Goal: Transaction & Acquisition: Purchase product/service

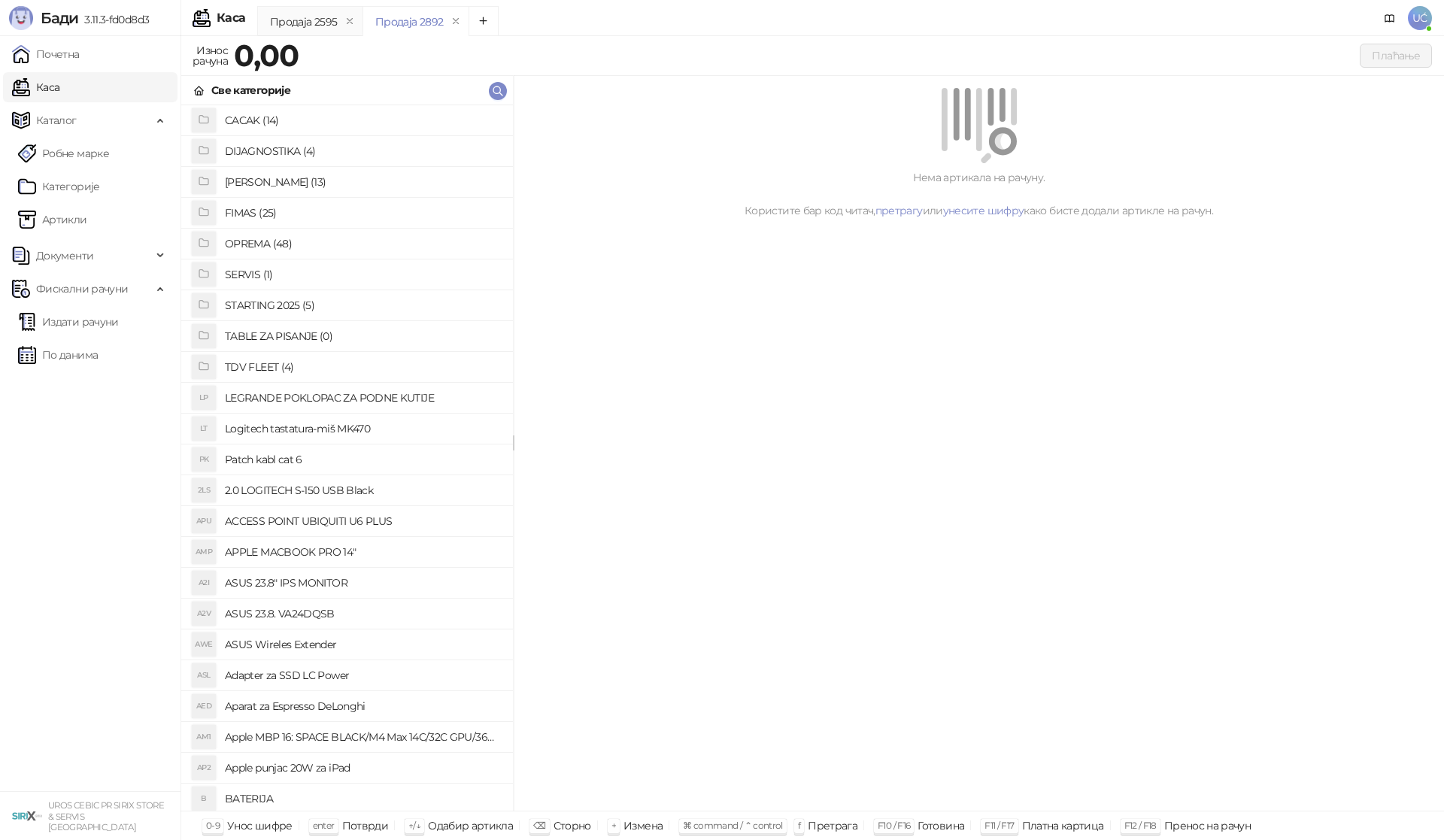
click at [288, 247] on h4 "OPREMA (48)" at bounding box center [363, 243] width 276 height 24
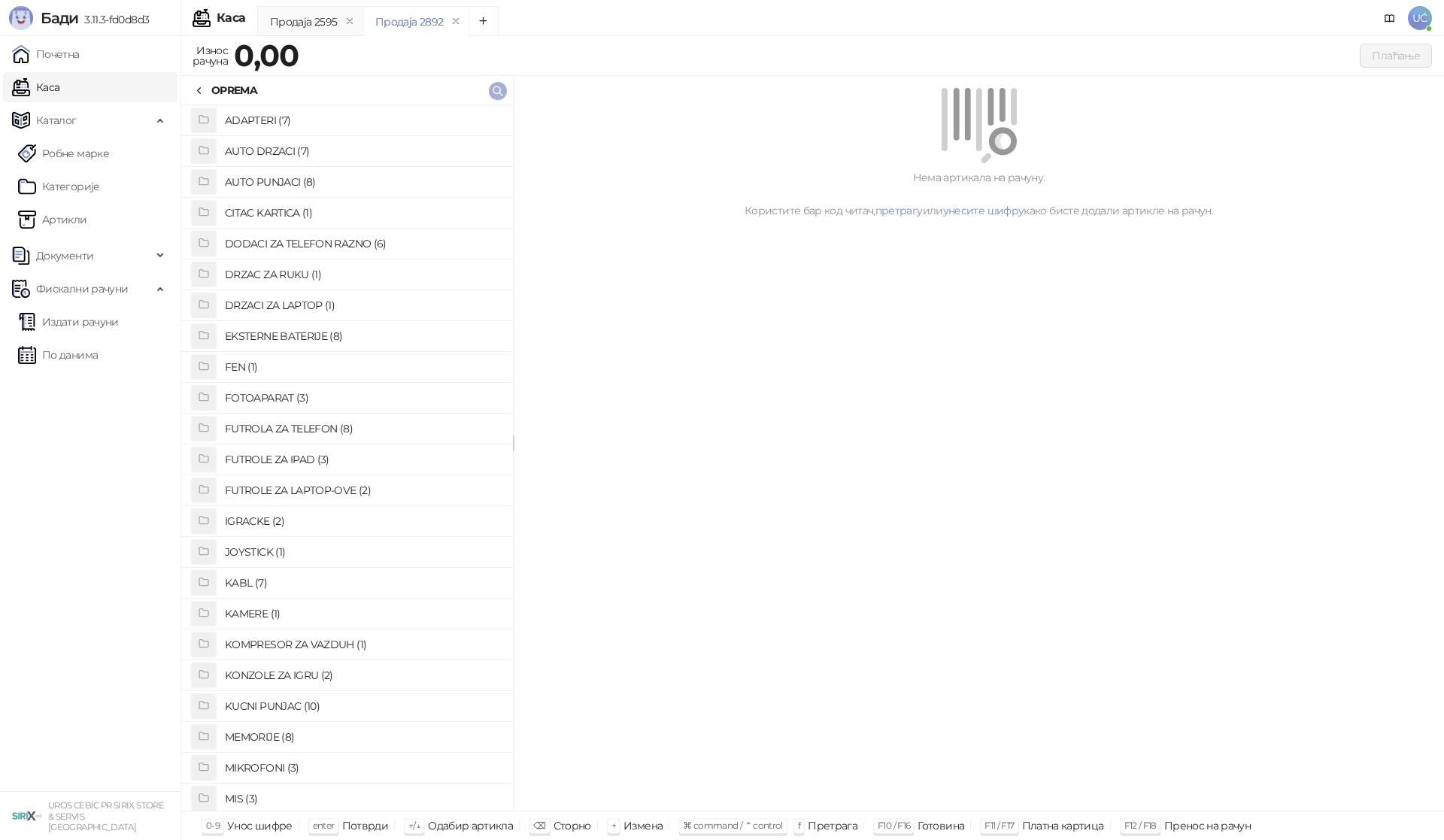
click at [496, 100] on button "button" at bounding box center [497, 91] width 18 height 18
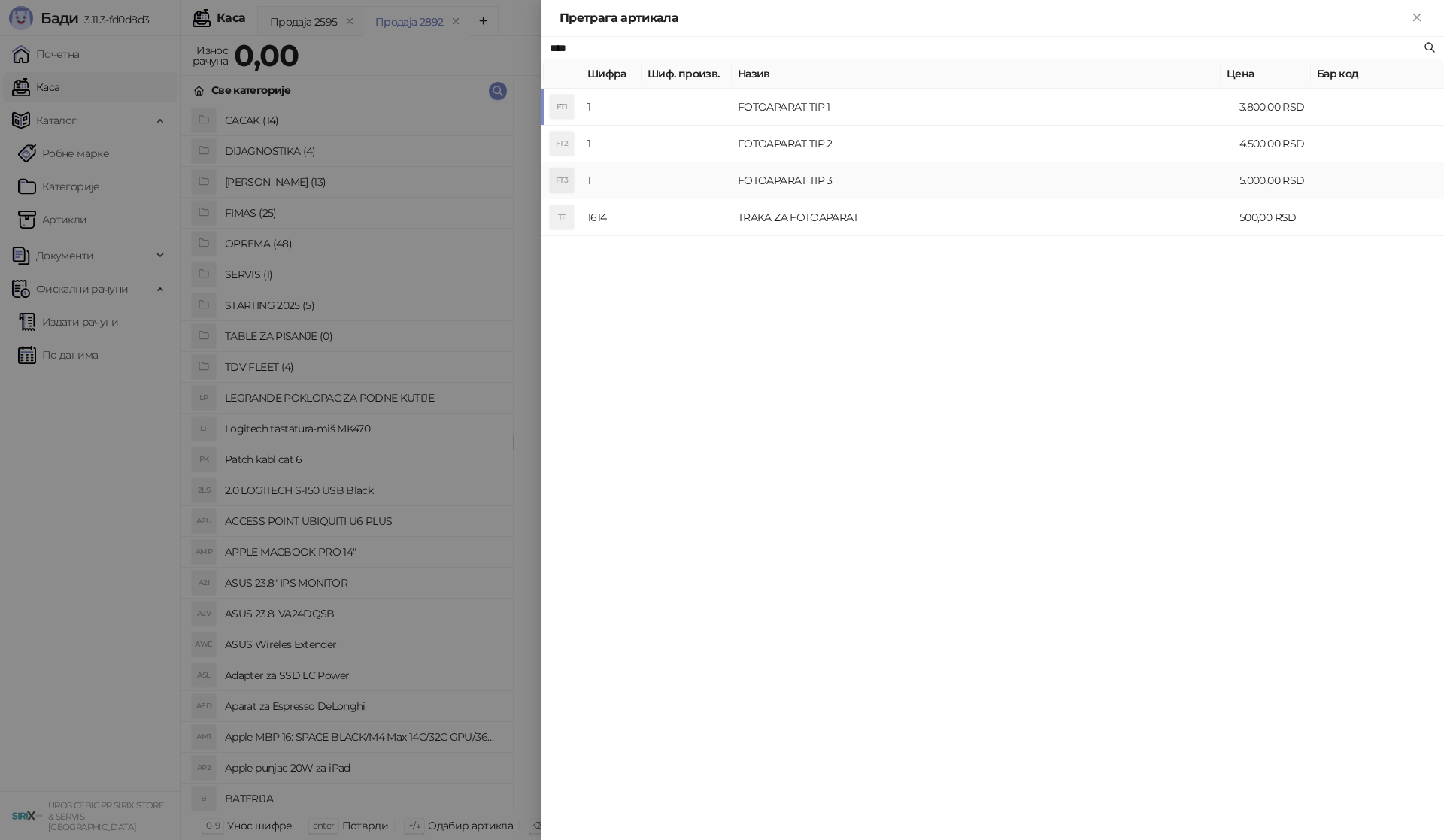
type input "****"
click at [803, 182] on td "FOTOAPARAT TIP 3" at bounding box center [982, 180] width 502 height 37
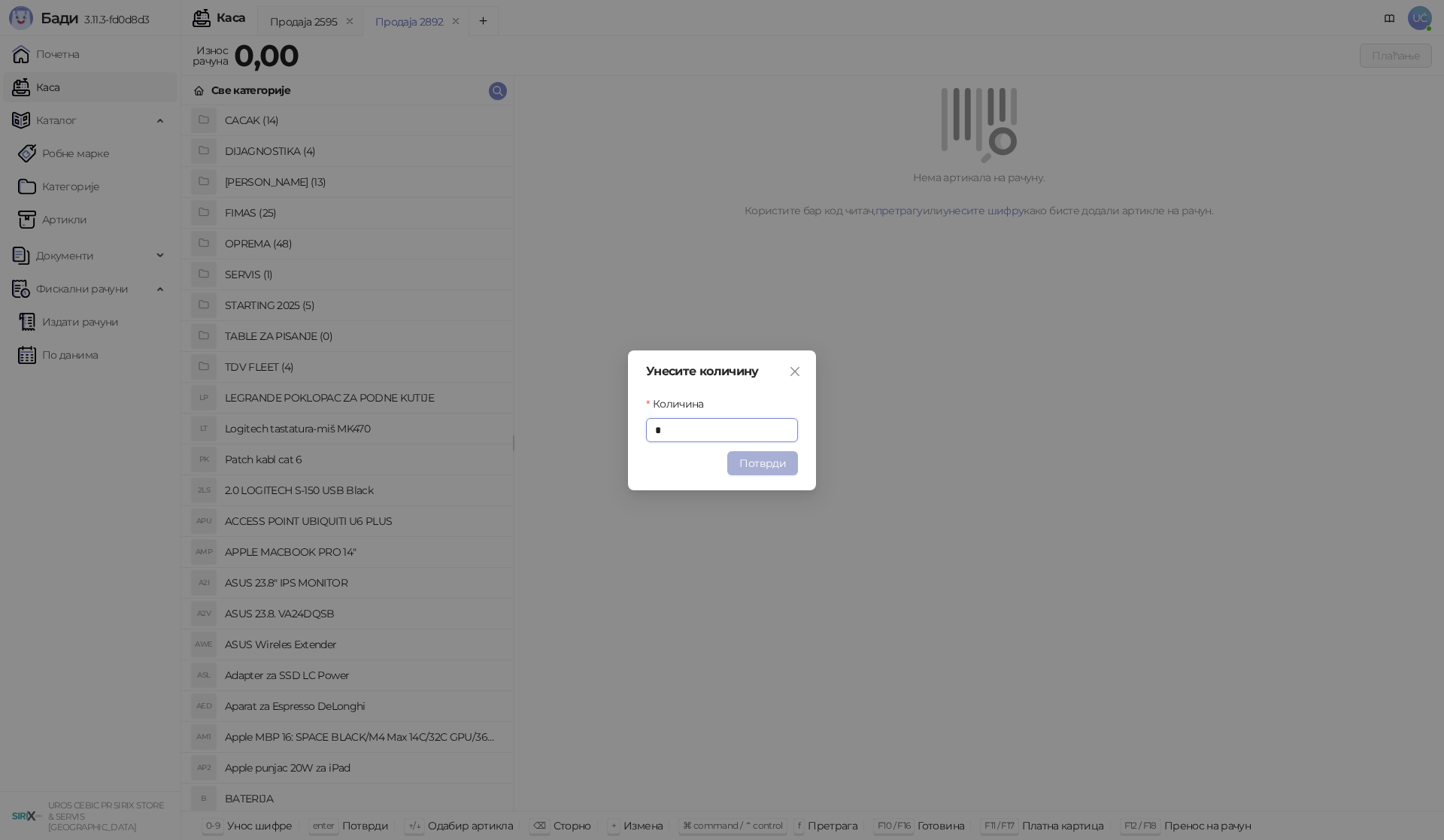
click at [757, 470] on button "Потврди" at bounding box center [762, 463] width 71 height 24
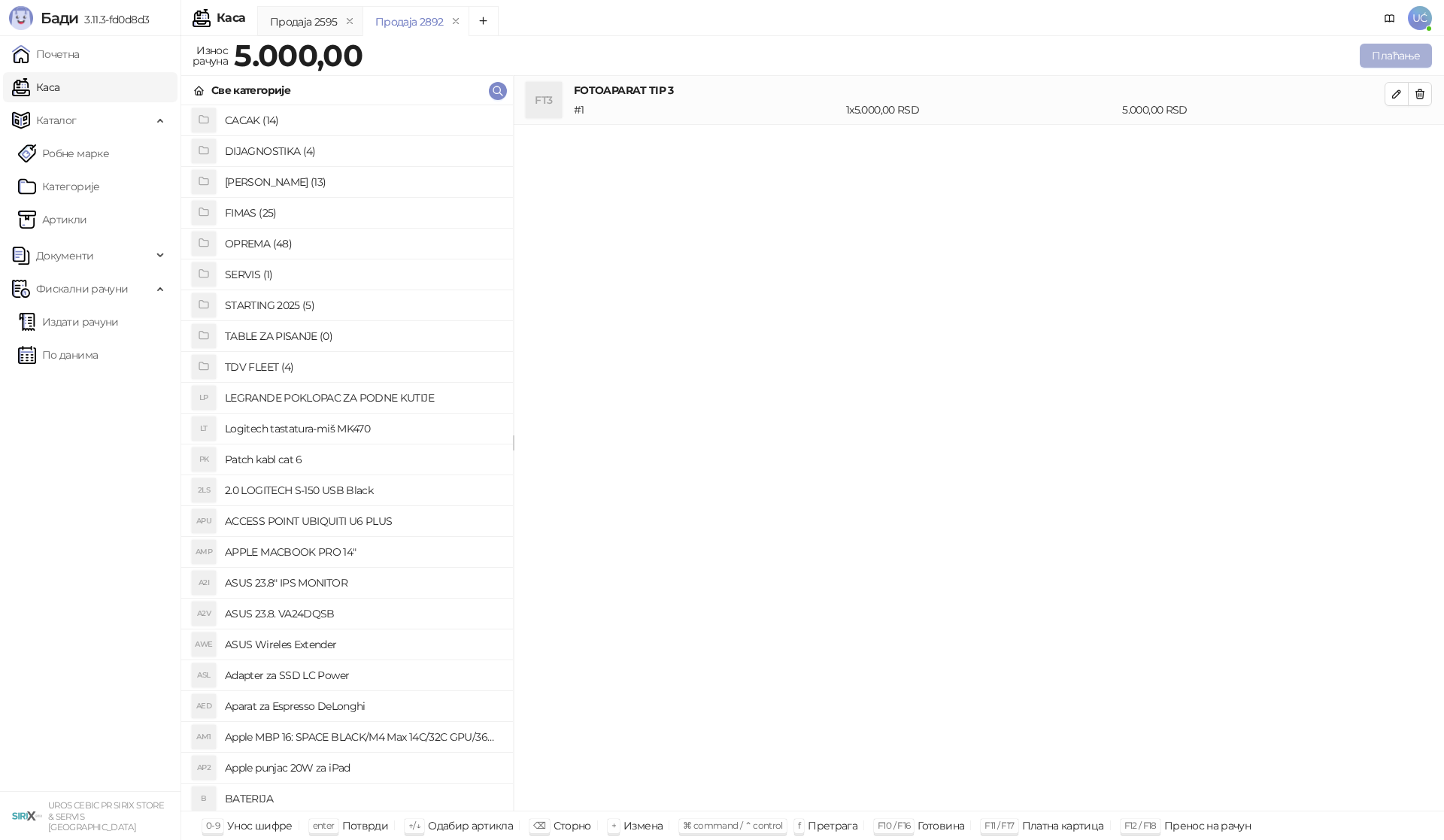
click at [1414, 62] on button "Плаћање" at bounding box center [1395, 55] width 72 height 24
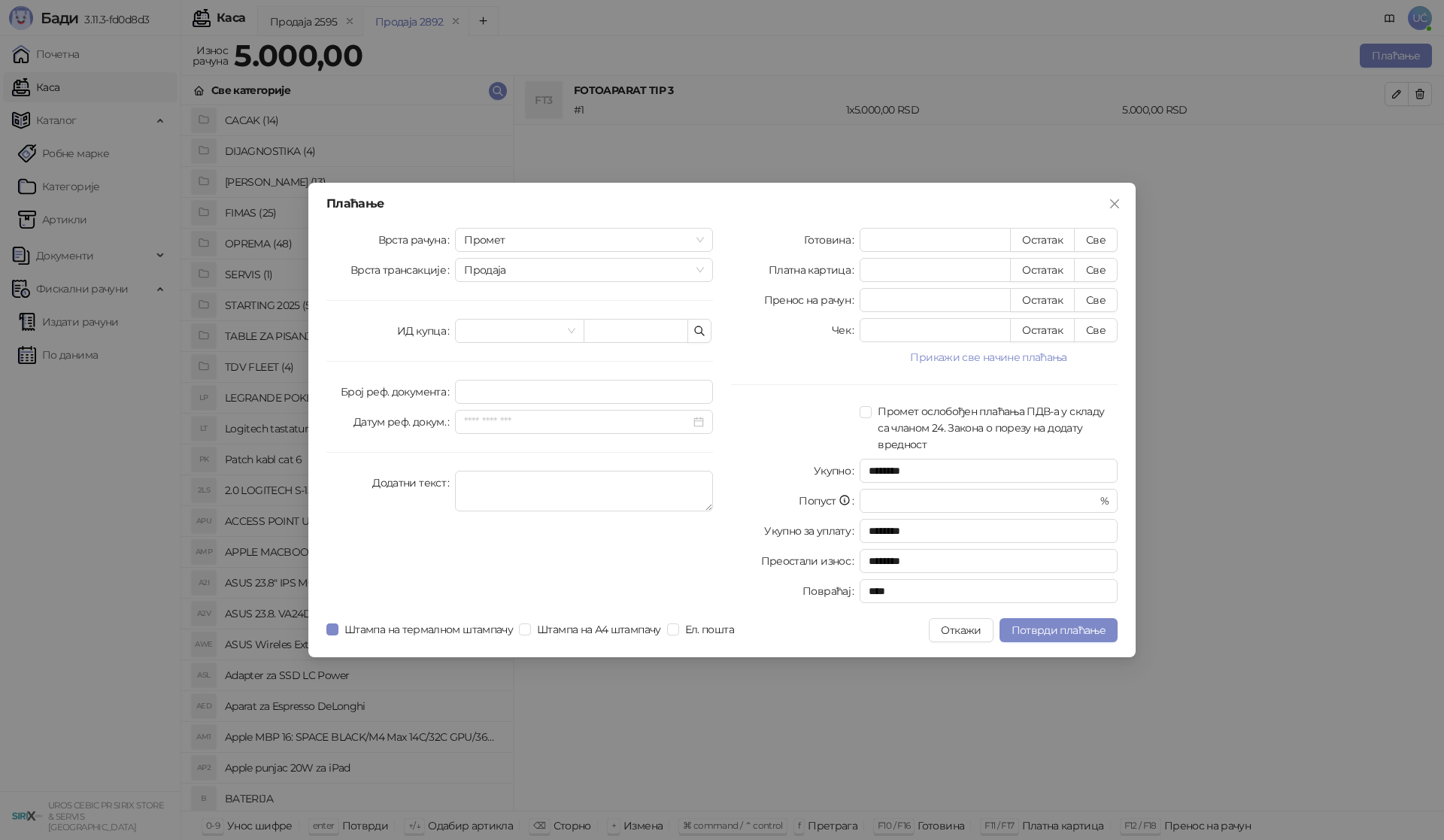
click at [534, 346] on div "Врста рачуна Промет Врста трансакције Продаја ИД купца Број реф. документа Дату…" at bounding box center [519, 418] width 405 height 381
drag, startPoint x: 1104, startPoint y: 261, endPoint x: 1097, endPoint y: 265, distance: 8.1
click at [1104, 262] on button "Све" at bounding box center [1096, 270] width 43 height 24
type input "****"
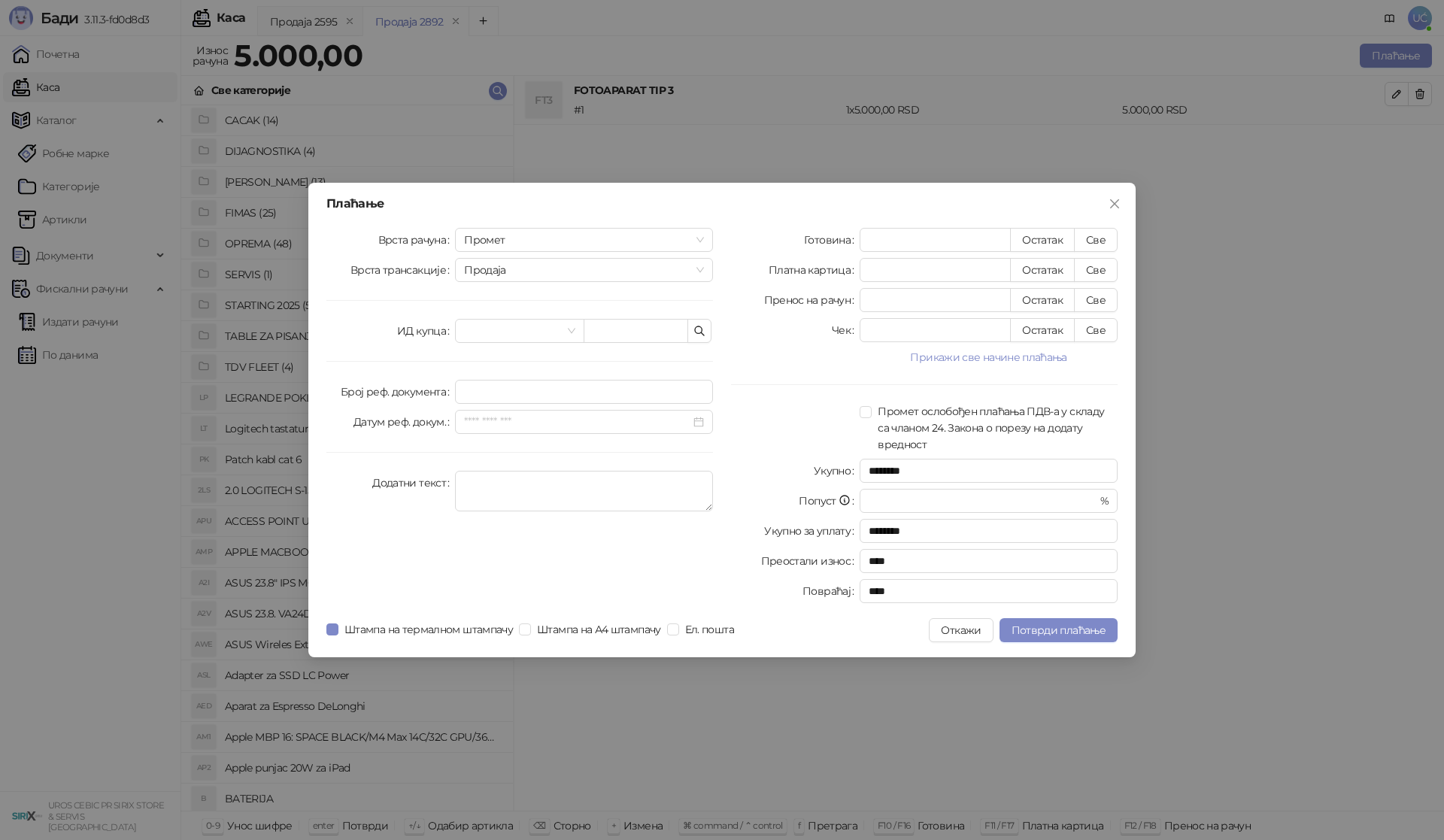
click at [1027, 617] on div "Плаћање Врста рачуна Промет Врста трансакције Продаја ИД купца Број реф. докуме…" at bounding box center [722, 420] width 827 height 475
click at [1039, 623] on button "Потврди плаћање" at bounding box center [1059, 630] width 118 height 24
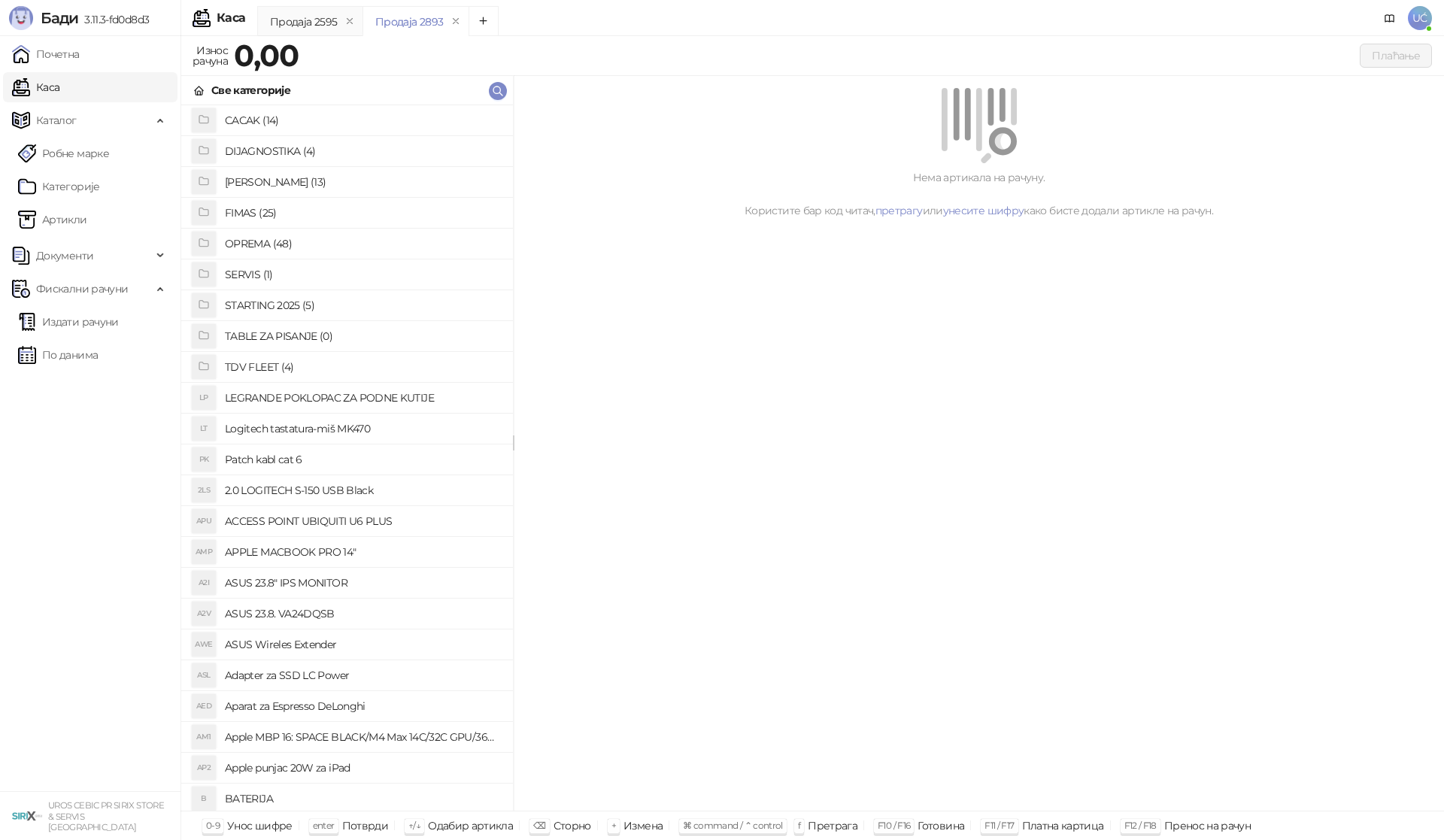
click at [270, 242] on h4 "OPREMA (48)" at bounding box center [363, 243] width 276 height 24
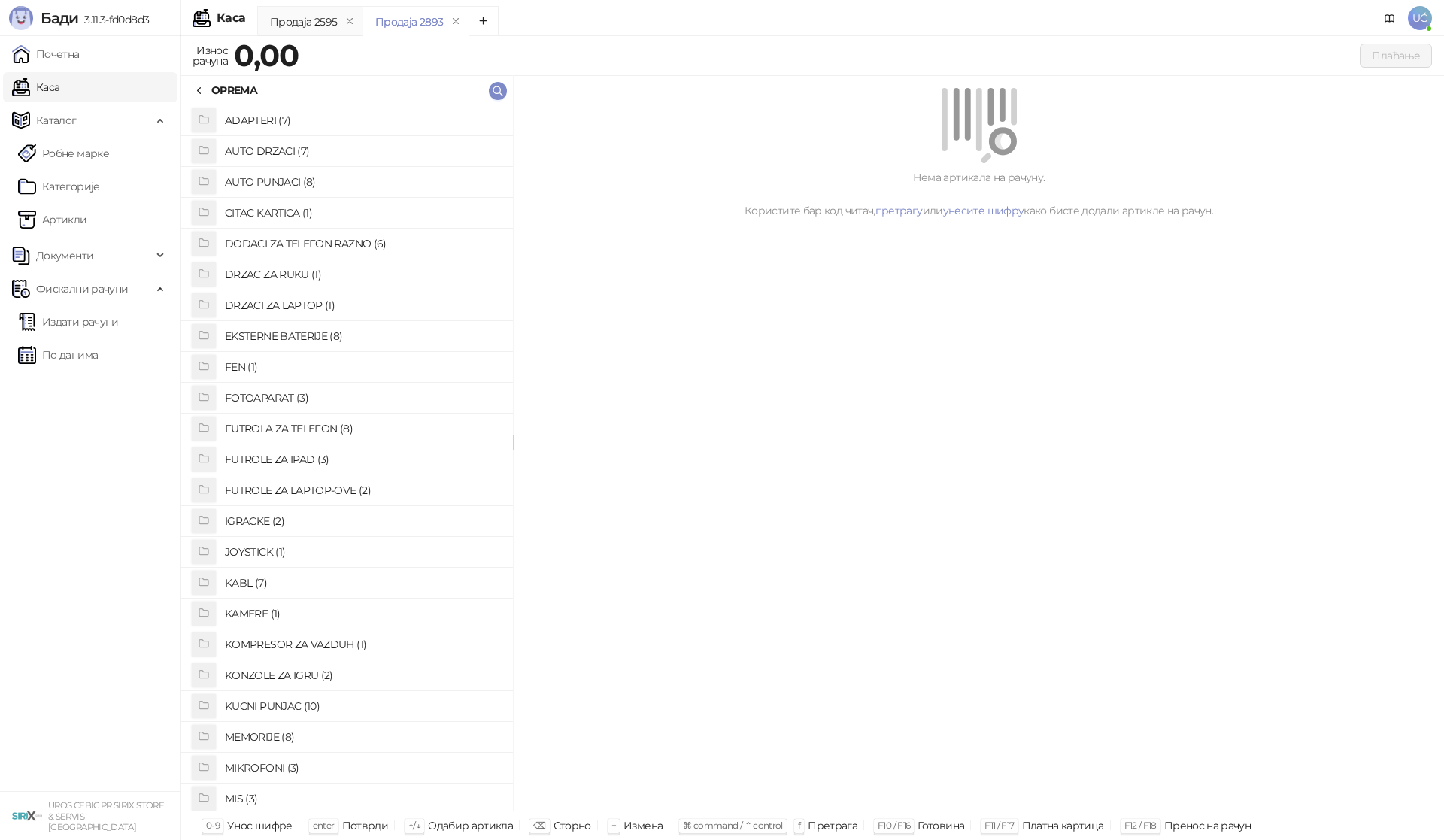
click at [322, 424] on h4 "FUTROLA ZA TELEFON (8)" at bounding box center [363, 429] width 276 height 24
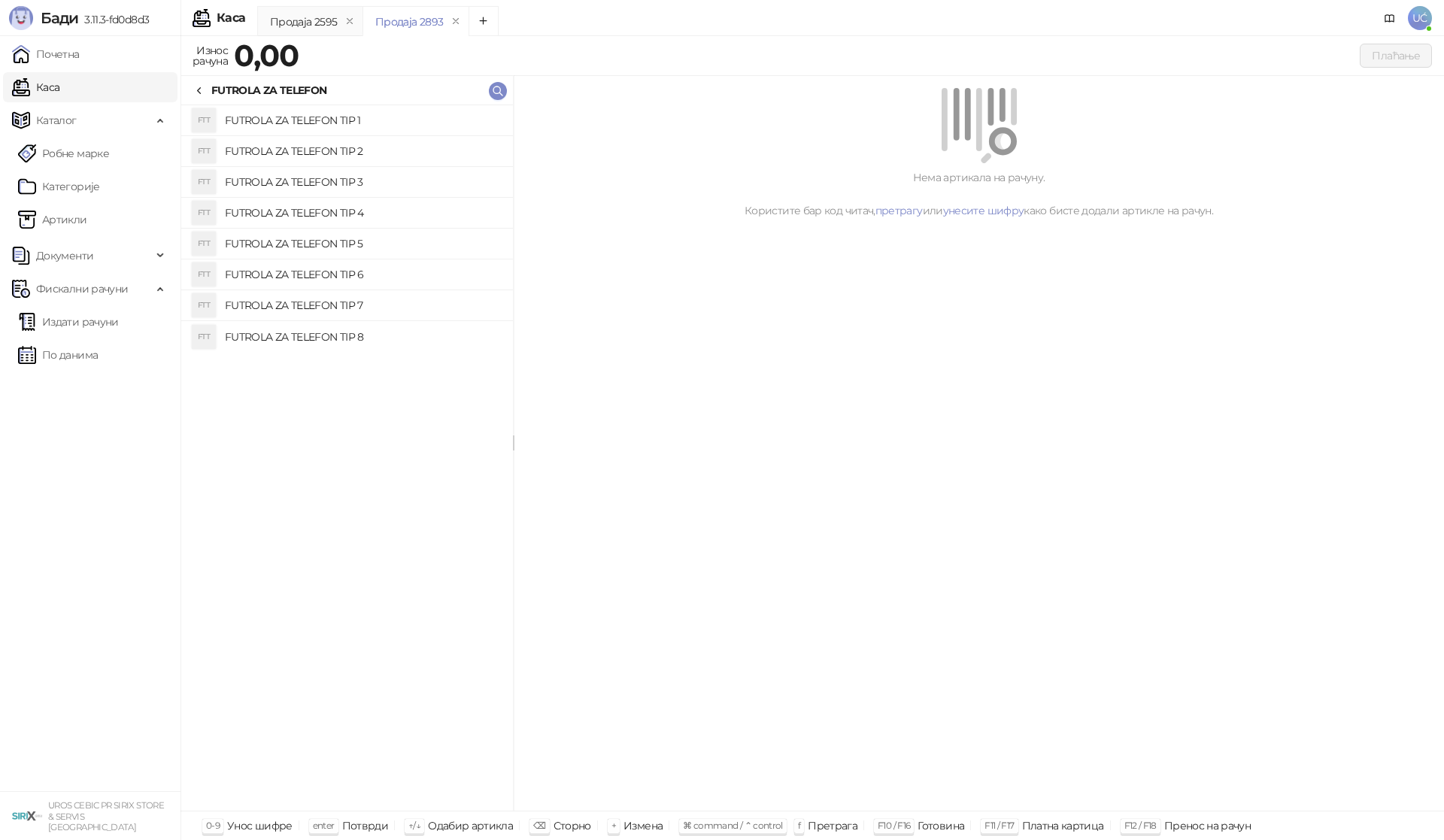
click at [345, 124] on h4 "FUTROLA ZA TELEFON TIP 1" at bounding box center [363, 120] width 276 height 24
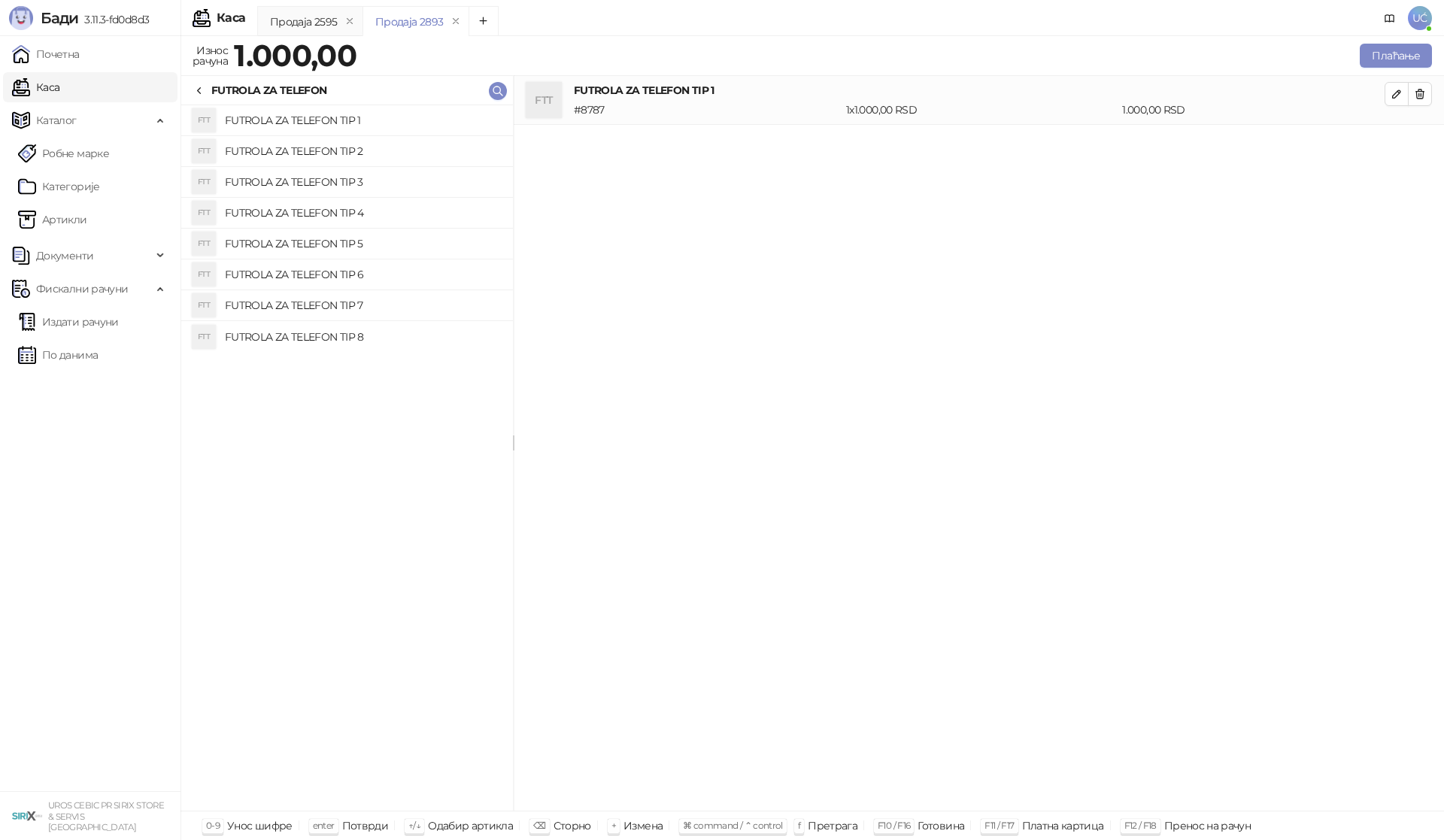
click at [1389, 39] on div "Продаја 2595 Продаја 2893 Износ рачуна 1.000,00 Плаћање Све категорије CACAK (1…" at bounding box center [812, 438] width 1263 height 804
click at [1389, 50] on button "Плаћање" at bounding box center [1395, 55] width 72 height 24
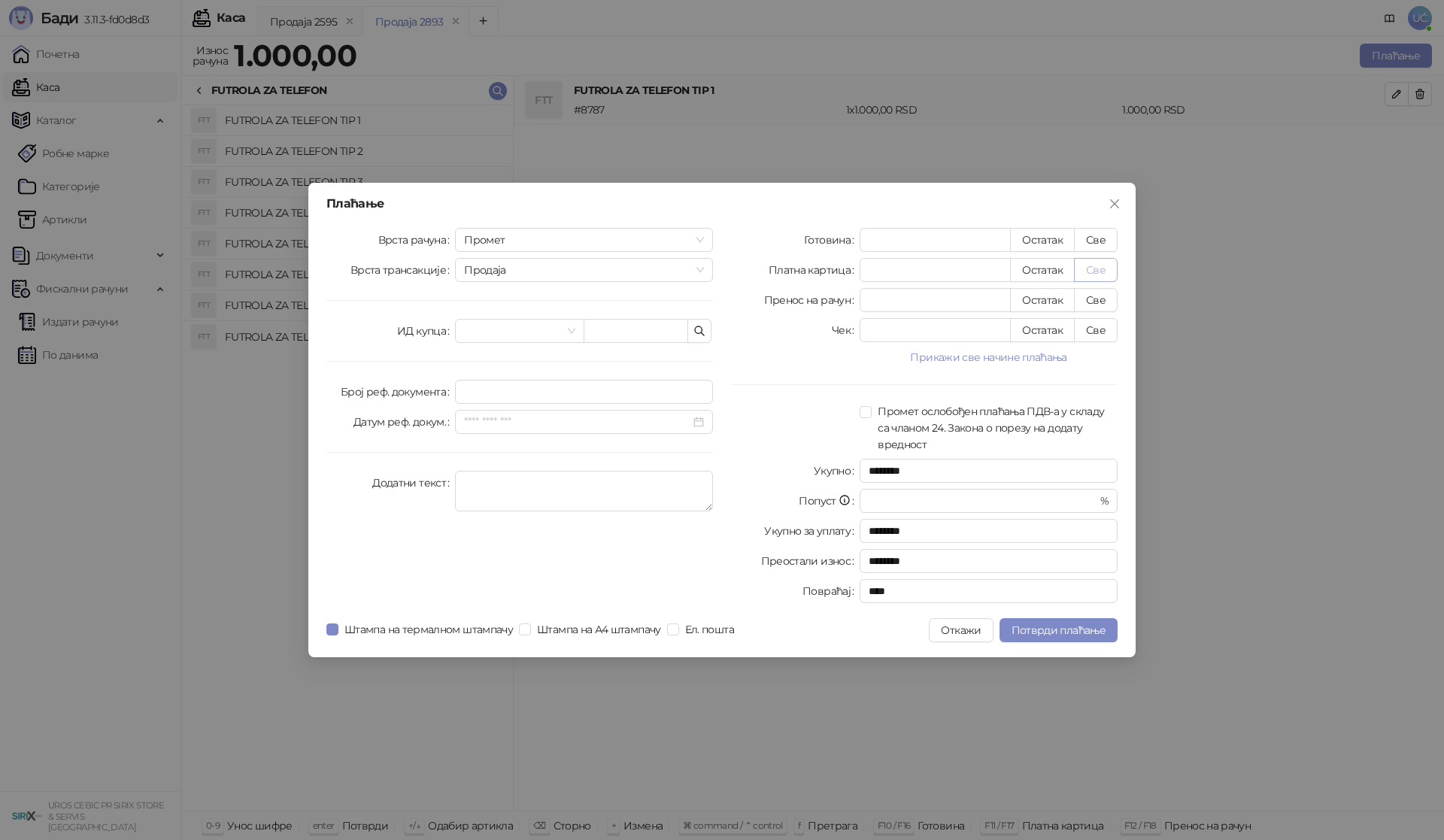
drag, startPoint x: 1085, startPoint y: 243, endPoint x: 1075, endPoint y: 267, distance: 26.0
click at [1085, 242] on button "Све" at bounding box center [1096, 240] width 43 height 24
type input "****"
click at [1016, 631] on span "Потврди плаћање" at bounding box center [1059, 630] width 94 height 14
